Goal: Task Accomplishment & Management: Manage account settings

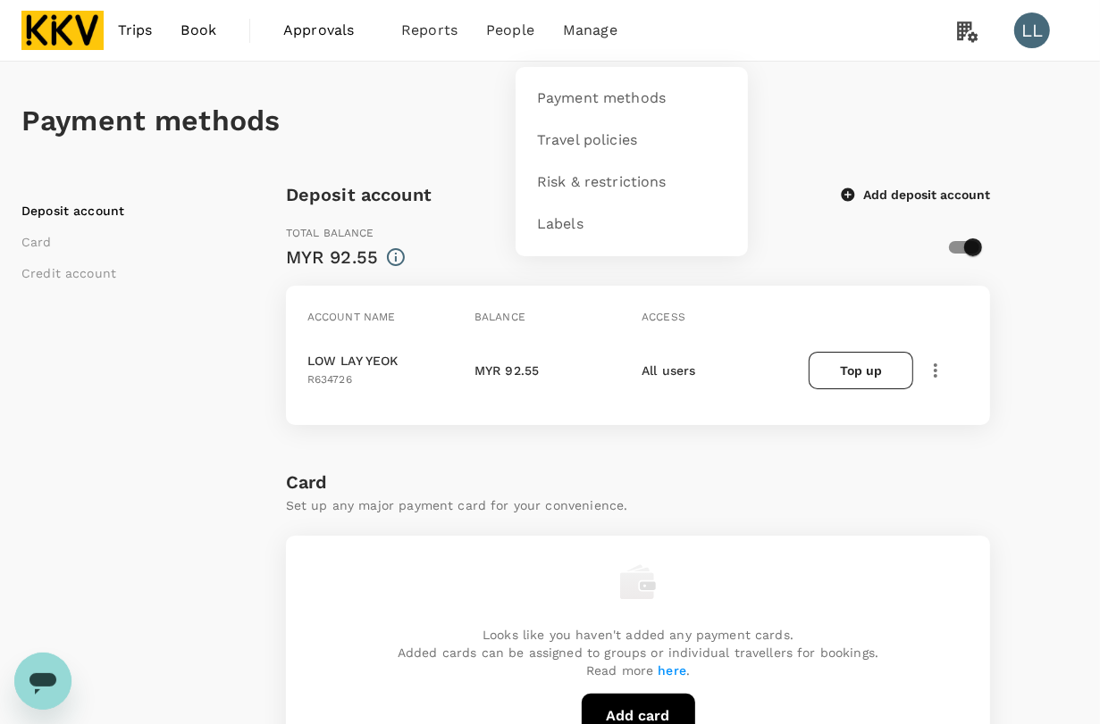
click at [583, 40] on span "Manage" at bounding box center [590, 30] width 54 height 21
click at [581, 110] on link "Payment methods" at bounding box center [631, 99] width 211 height 42
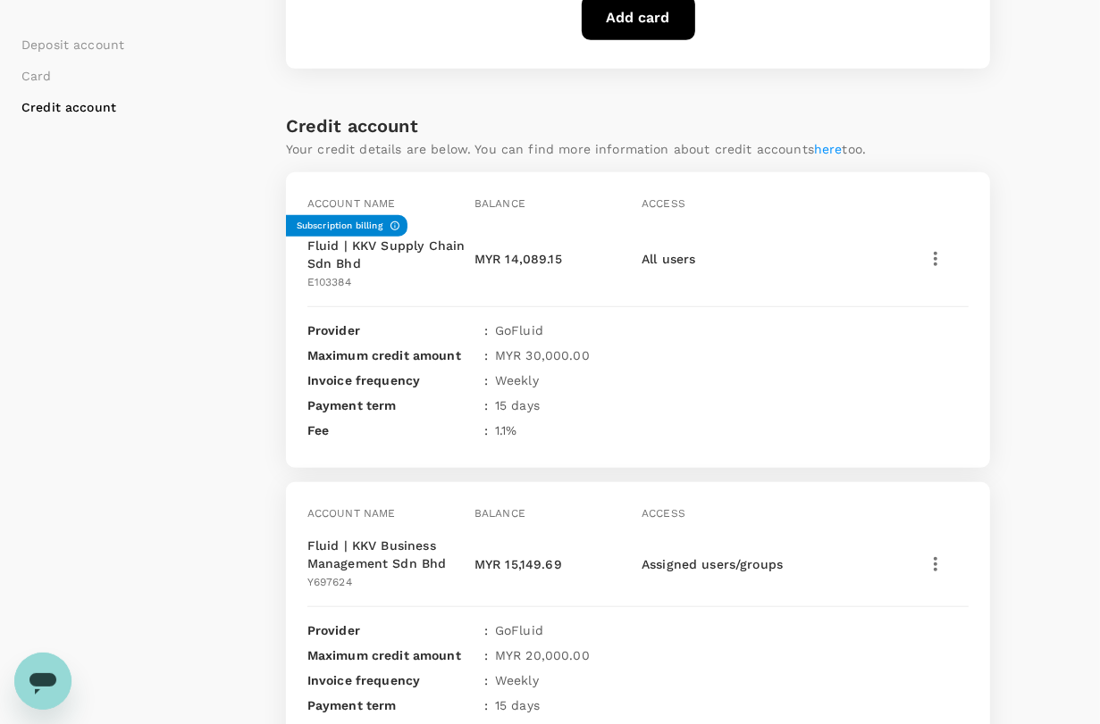
scroll to position [782, 0]
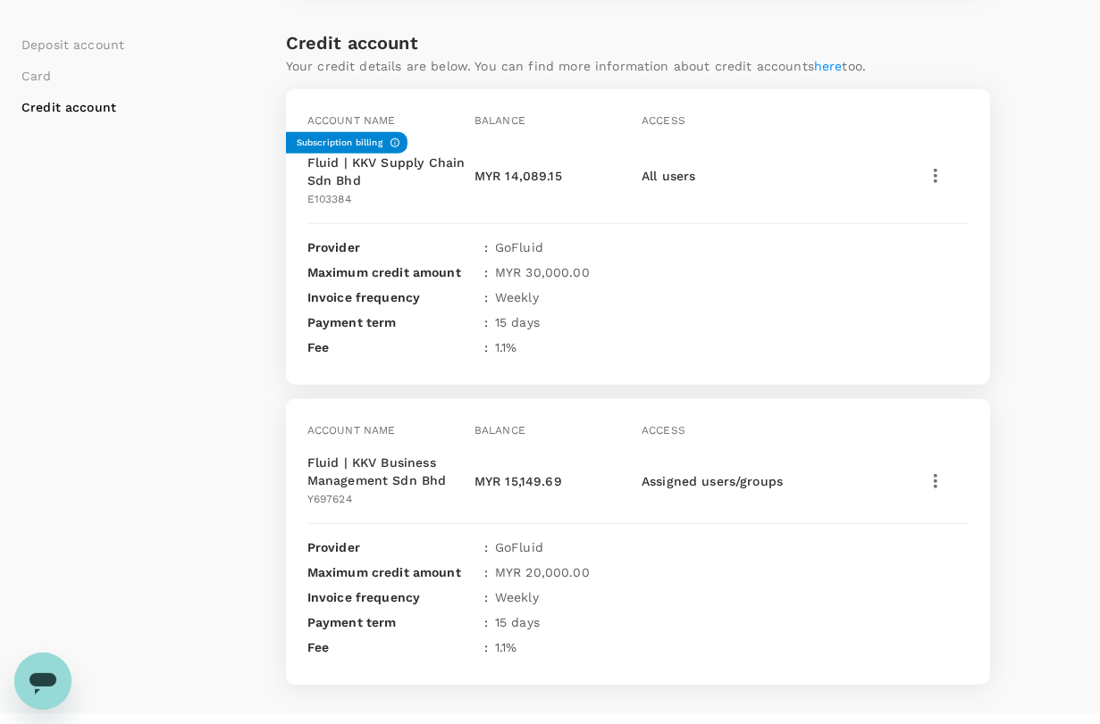
click at [1054, 239] on div "Deposit account Card Credit account Deposit account Add deposit account Total b…" at bounding box center [549, 41] width 1057 height 1285
click at [1034, 317] on div "Deposit account Card Credit account Deposit account Add deposit account Total b…" at bounding box center [549, 41] width 1057 height 1285
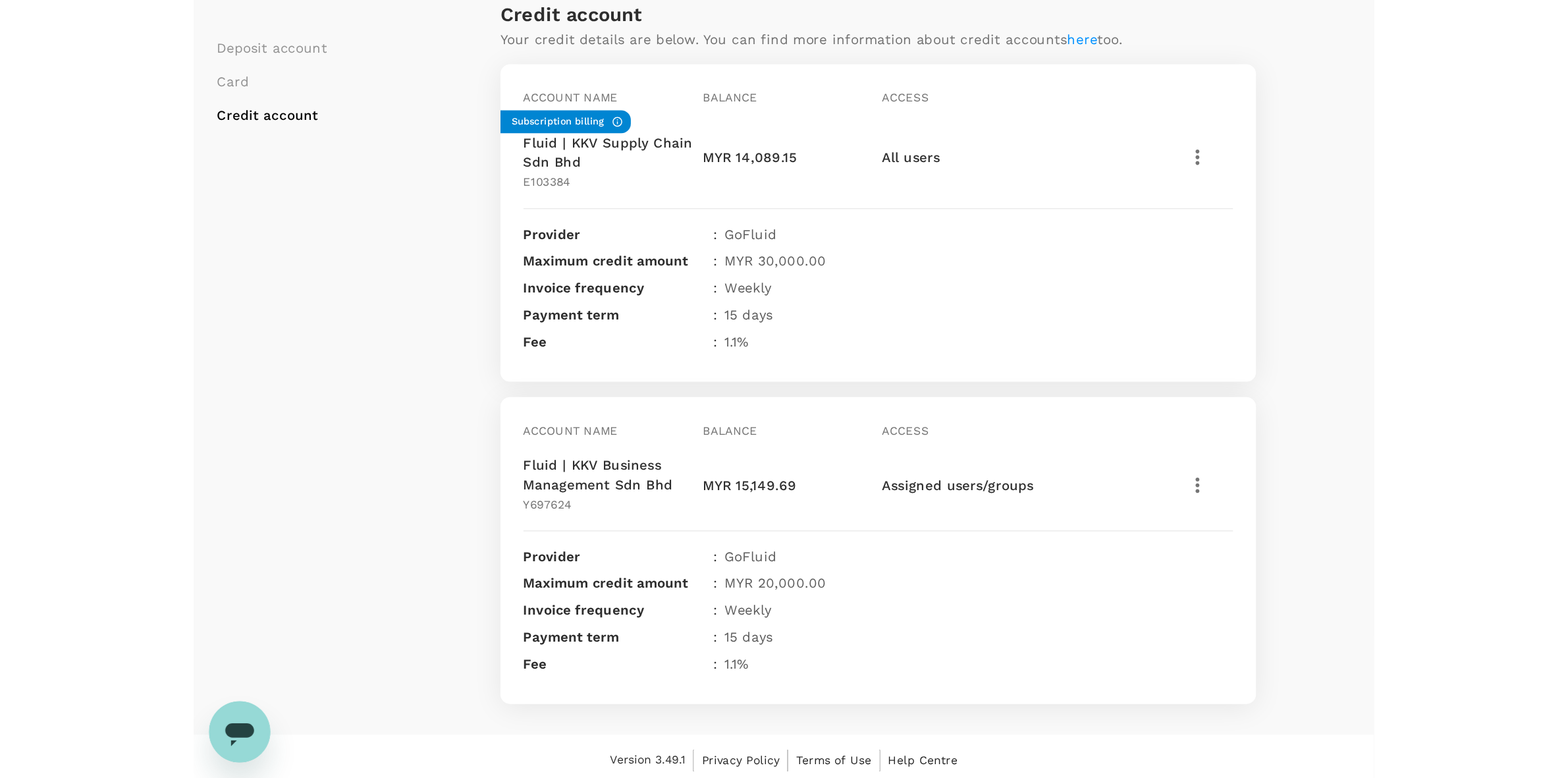
scroll to position [355, 0]
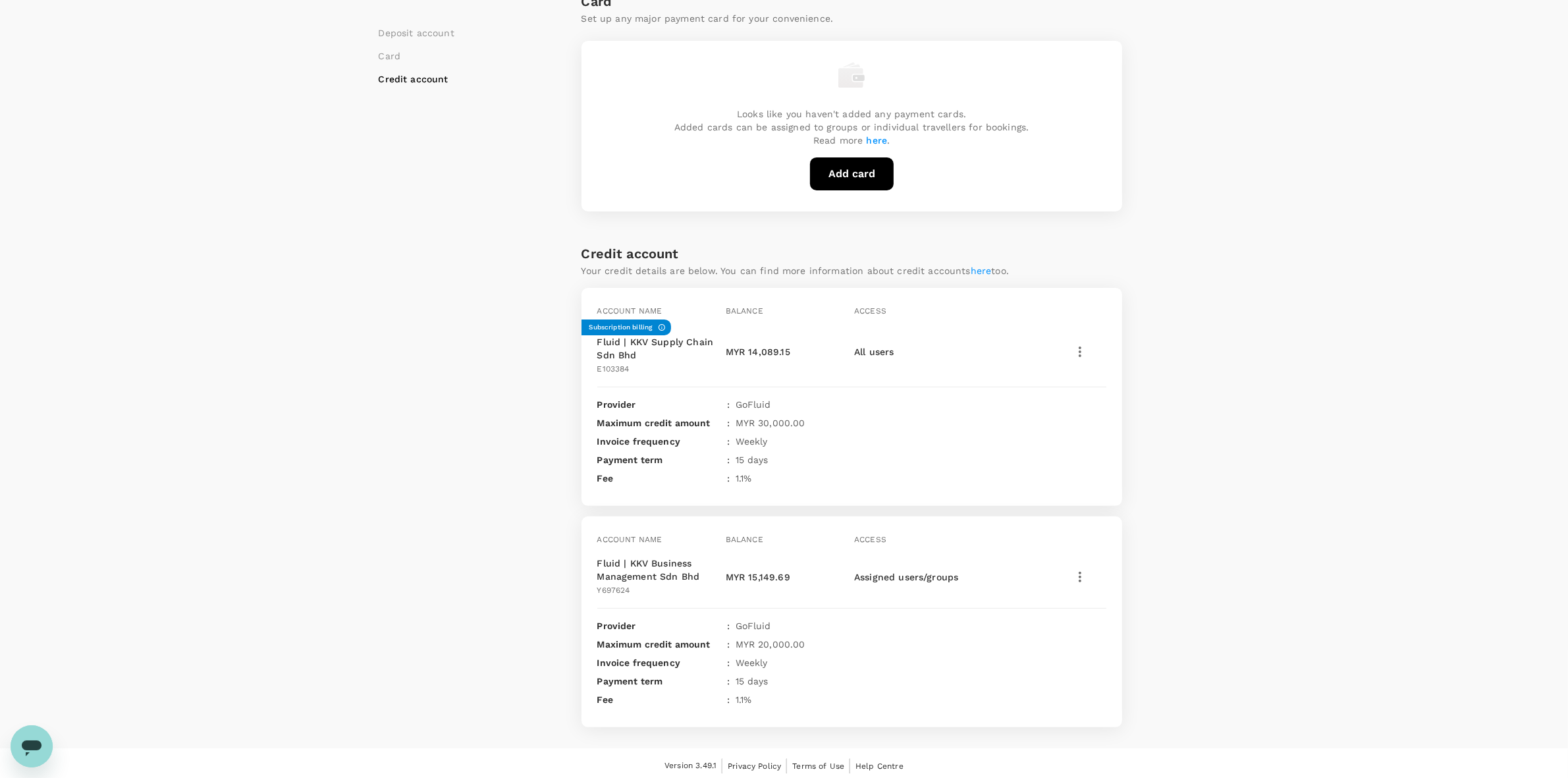
click at [810, 364] on div "Payment methods Deposit account Card Credit account Deposit account Add deposit…" at bounding box center [784, 220] width 1568 height 1057
click at [810, 534] on icon "button" at bounding box center [1079, 577] width 15 height 15
click at [810, 445] on span "View transactions" at bounding box center [1158, 448] width 158 height 15
